Goal: Information Seeking & Learning: Learn about a topic

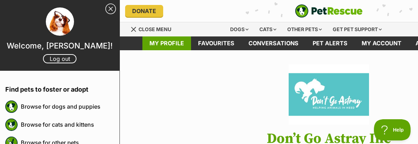
scroll to position [176, 0]
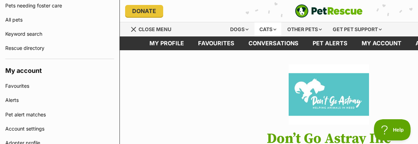
click at [282, 26] on div "Cats" at bounding box center [268, 29] width 27 height 14
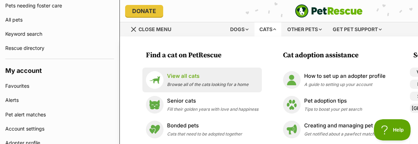
click at [185, 77] on p "View all cats" at bounding box center [208, 76] width 82 height 8
